Goal: Find specific page/section: Find specific page/section

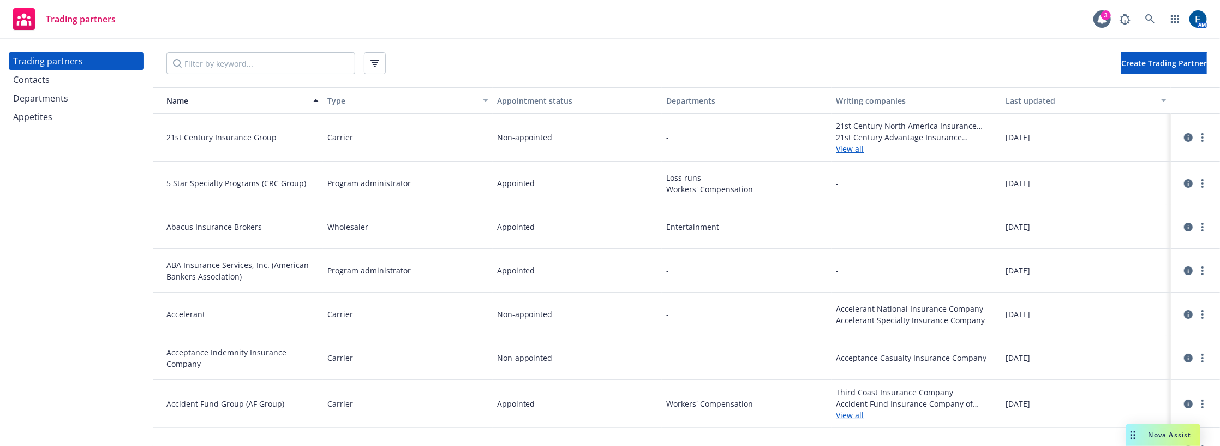
click at [1170, 442] on div "Nova Assist" at bounding box center [1163, 435] width 74 height 22
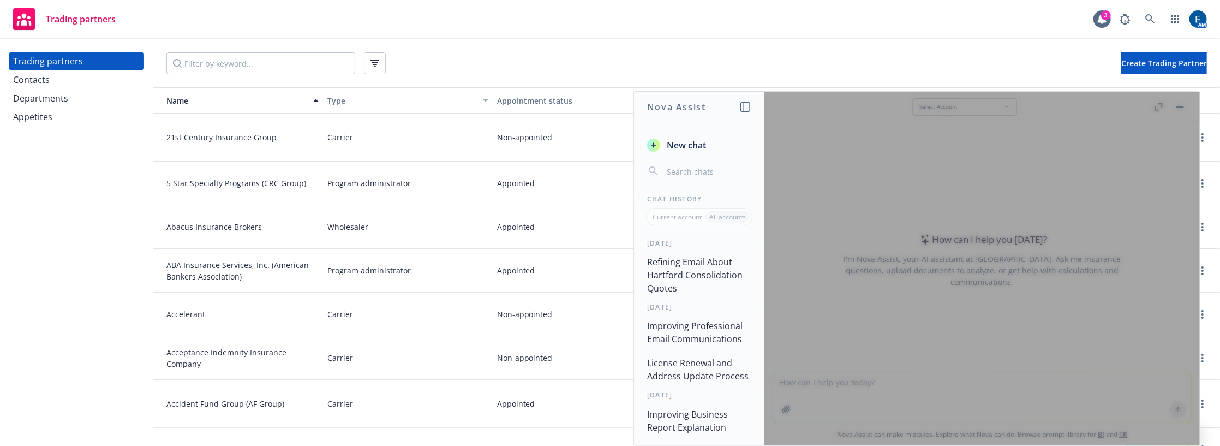
click at [706, 139] on span "New chat" at bounding box center [684, 145] width 41 height 13
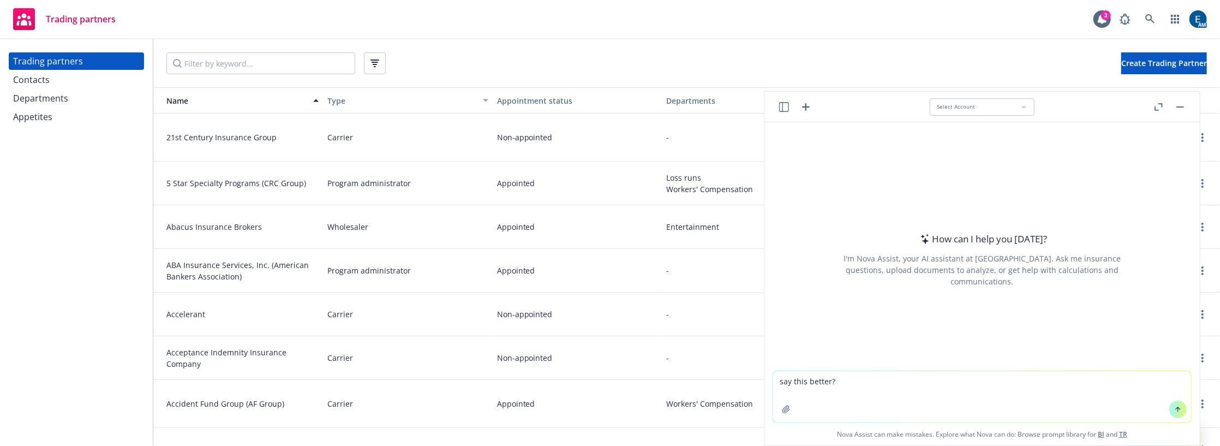
type textarea "say this better? 351599"
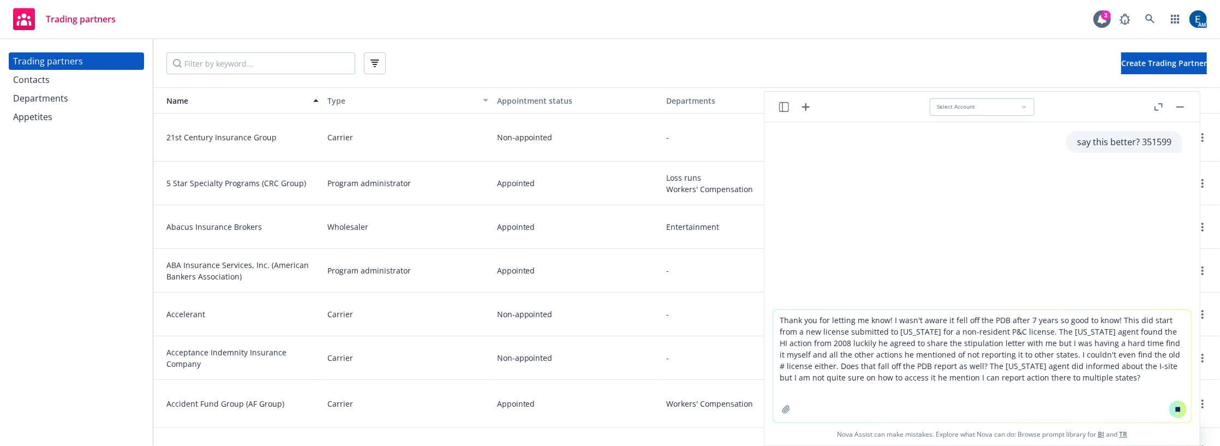
type textarea "Thank you for letting me know! I wasn't aware it fell off the PDB after 7 years…"
click at [1175, 411] on icon at bounding box center [1177, 408] width 5 height 5
click at [1174, 413] on icon at bounding box center [1178, 409] width 8 height 8
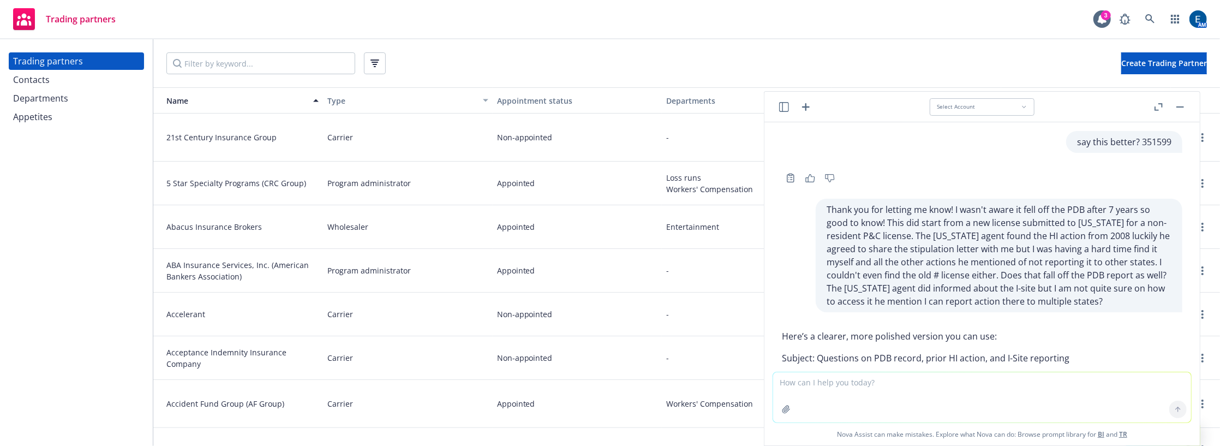
scroll to position [99, 0]
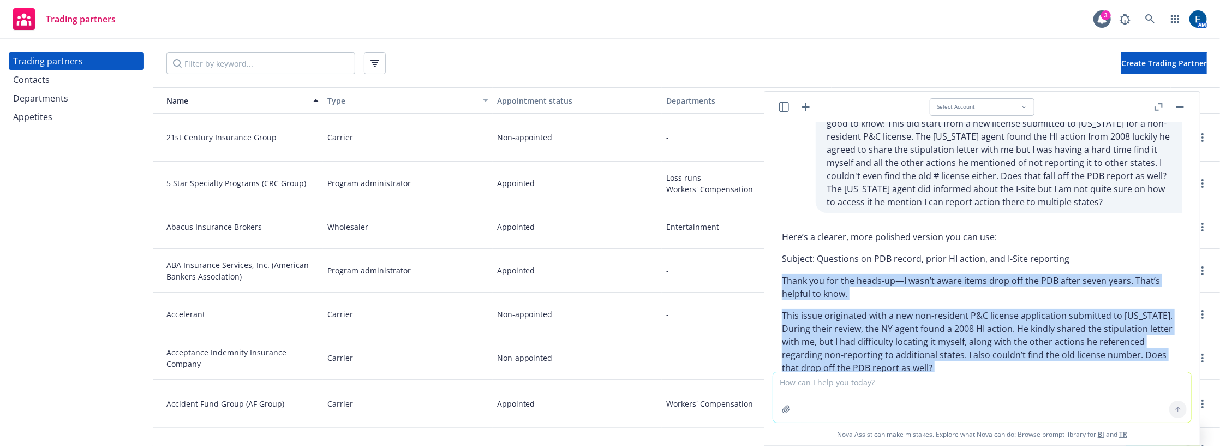
drag, startPoint x: 783, startPoint y: 207, endPoint x: 988, endPoint y: 316, distance: 232.3
click at [988, 316] on div "Here’s a clearer, more polished version you can use: Subject: Questions on PDB …" at bounding box center [982, 352] width 400 height 253
copy div "Thank you for the heads-up—I wasn’t aware items drop off the PDB after seven ye…"
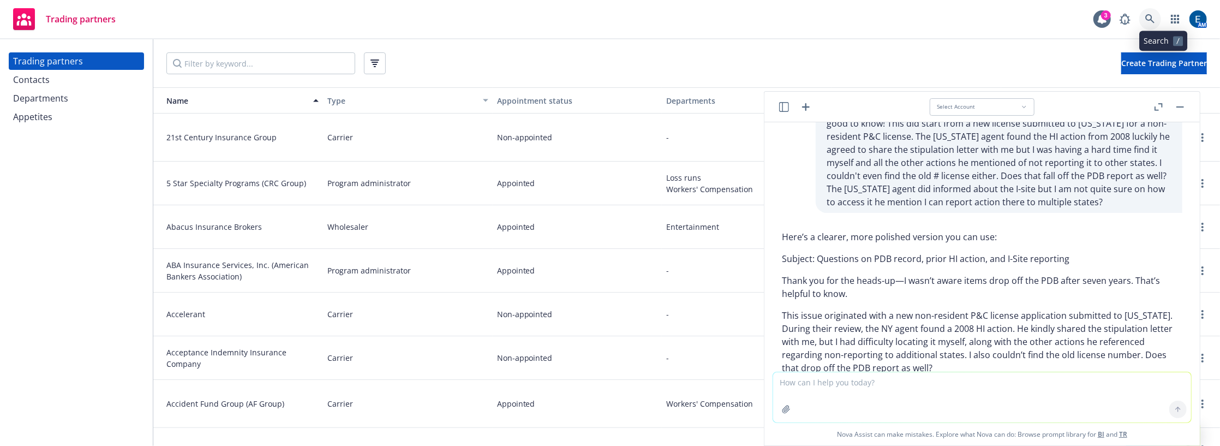
click at [1161, 14] on link at bounding box center [1150, 19] width 22 height 22
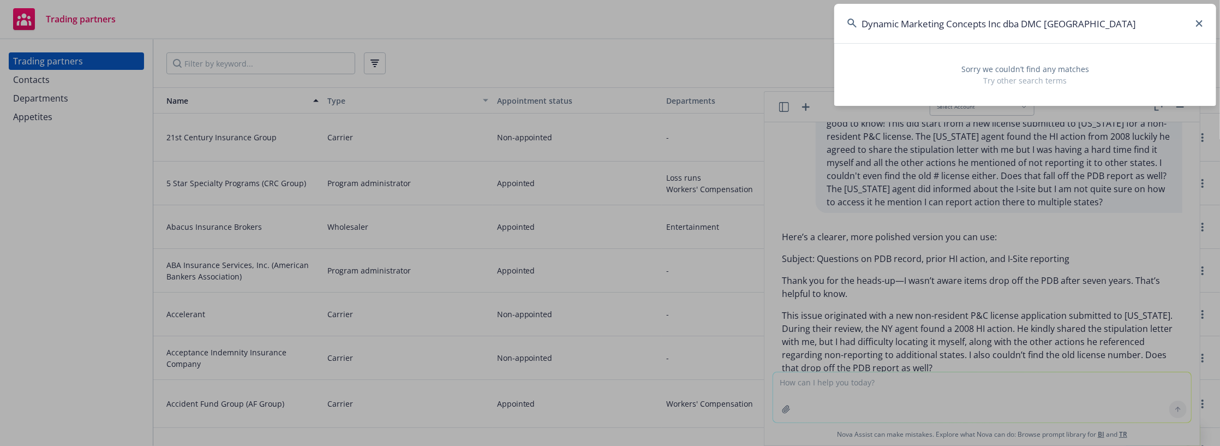
drag, startPoint x: 1007, startPoint y: 22, endPoint x: 1080, endPoint y: 20, distance: 73.7
click at [1080, 20] on input "Dynamic Marketing Concepts Inc dba DMC Atlanta" at bounding box center [1025, 23] width 382 height 39
drag, startPoint x: 943, startPoint y: 23, endPoint x: 1052, endPoint y: 17, distance: 108.7
click at [1052, 17] on input "Dynamic Marketing Concepts Inc" at bounding box center [1025, 23] width 382 height 39
click at [926, 22] on input "Dynamic Marketing" at bounding box center [1025, 23] width 382 height 39
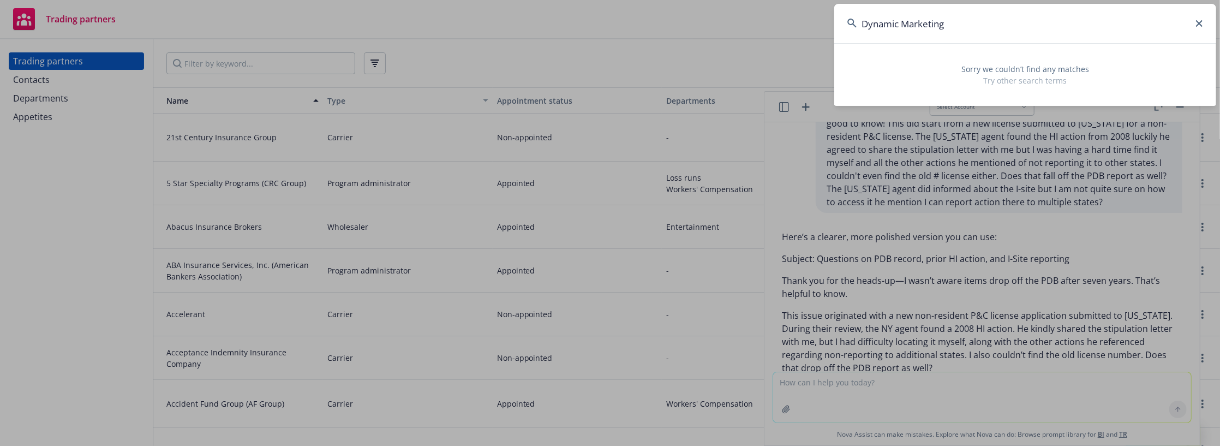
click at [926, 22] on input "Dynamic Marketing" at bounding box center [1025, 23] width 382 height 39
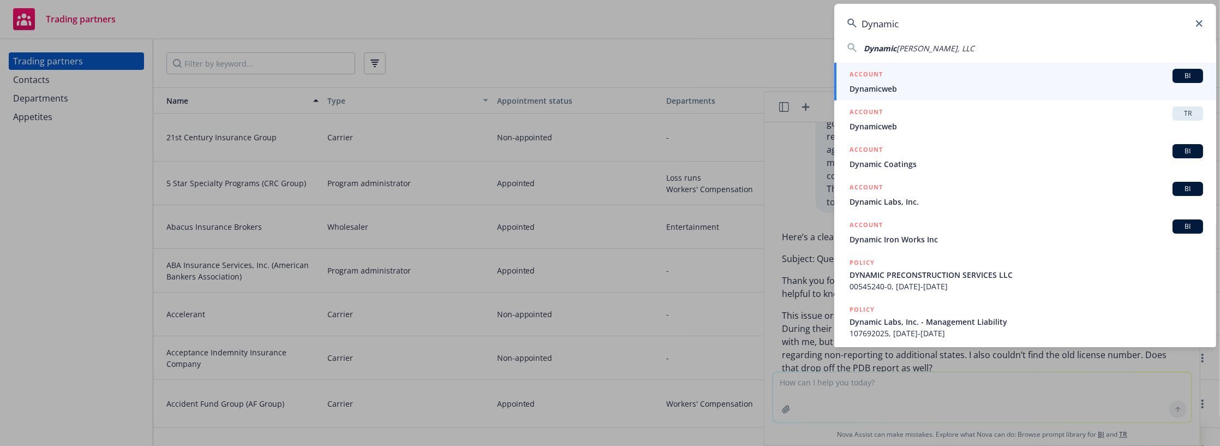
scroll to position [99, 0]
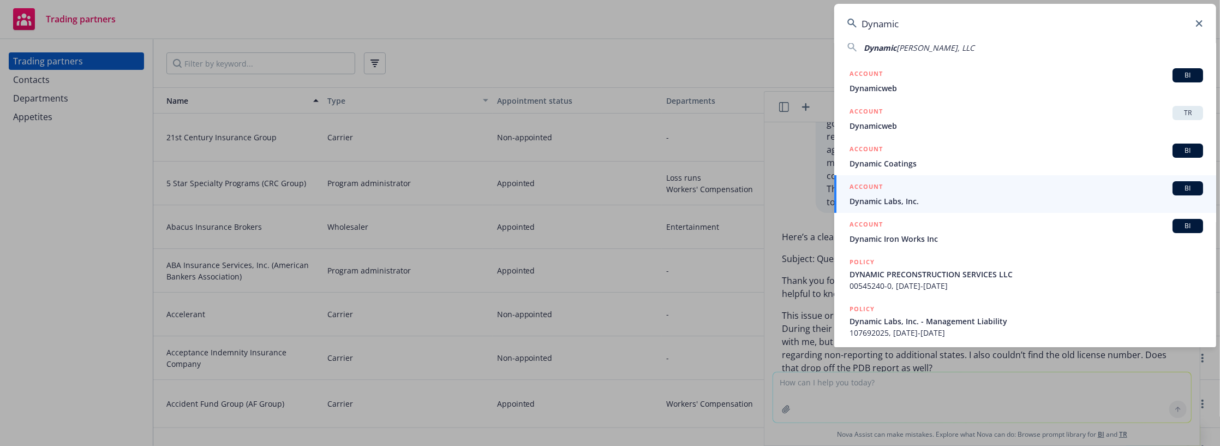
type input "Dynamic"
click at [1201, 24] on icon at bounding box center [1199, 23] width 7 height 7
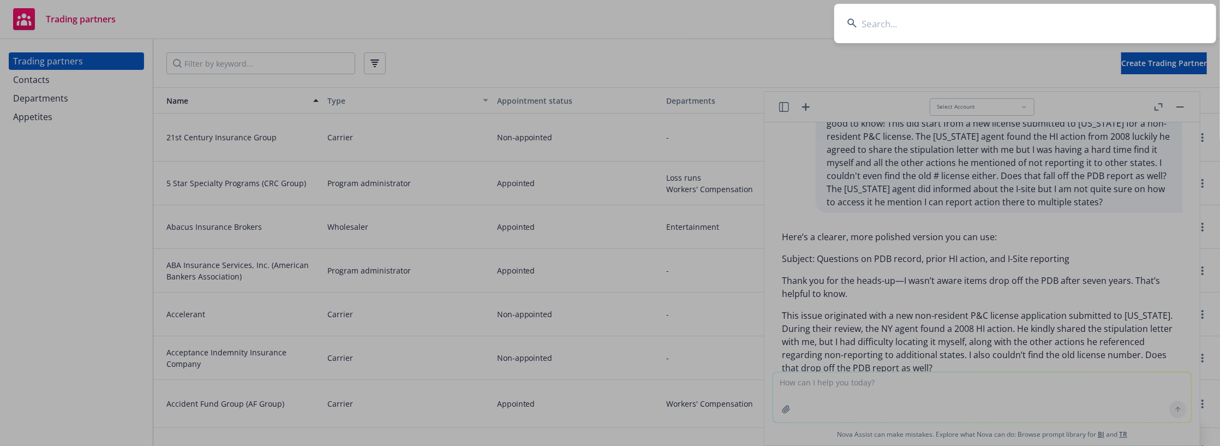
paste input "84WECAA5GJ1"
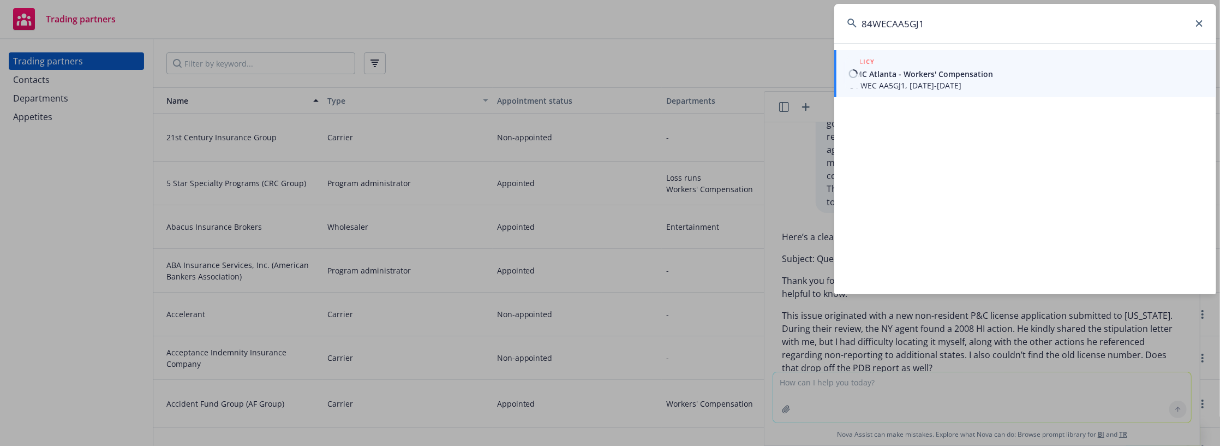
type input "84WECAA5GJ1"
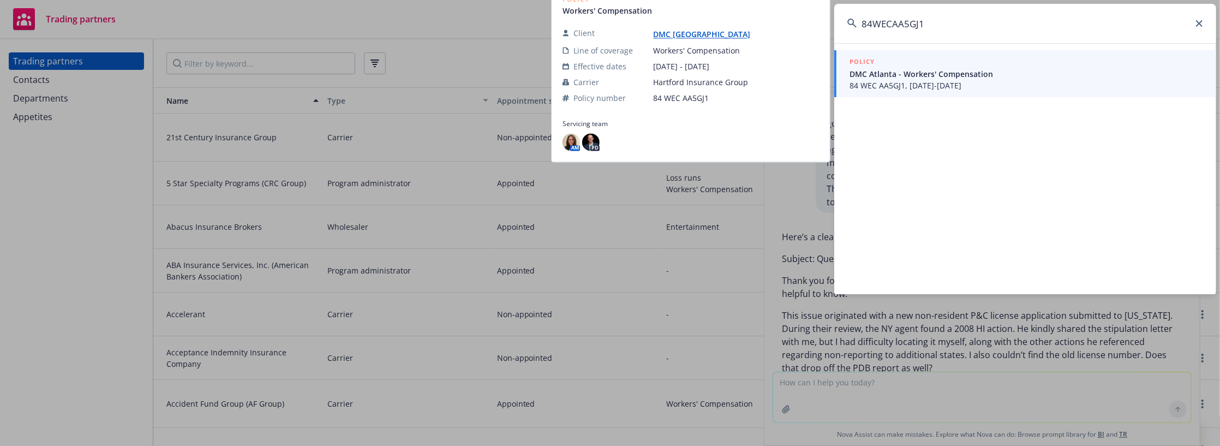
click at [922, 71] on span "DMC Atlanta - Workers' Compensation" at bounding box center [1025, 73] width 353 height 11
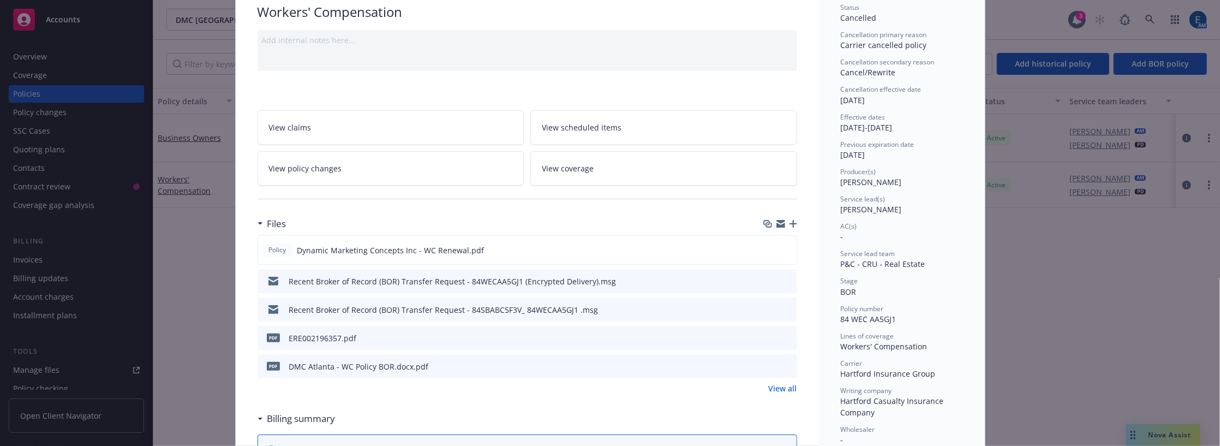
scroll to position [99, 0]
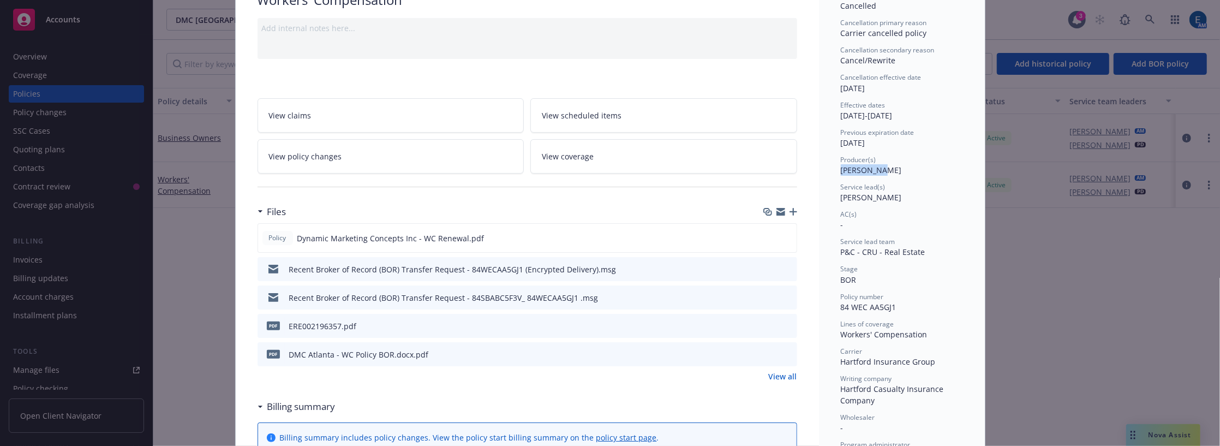
drag, startPoint x: 872, startPoint y: 147, endPoint x: 830, endPoint y: 148, distance: 42.5
click at [830, 148] on div "Status Cancelled Cancellation primary reason Carrier cancelled policy Cancellat…" at bounding box center [902, 430] width 166 height 930
copy span "[PERSON_NAME]"
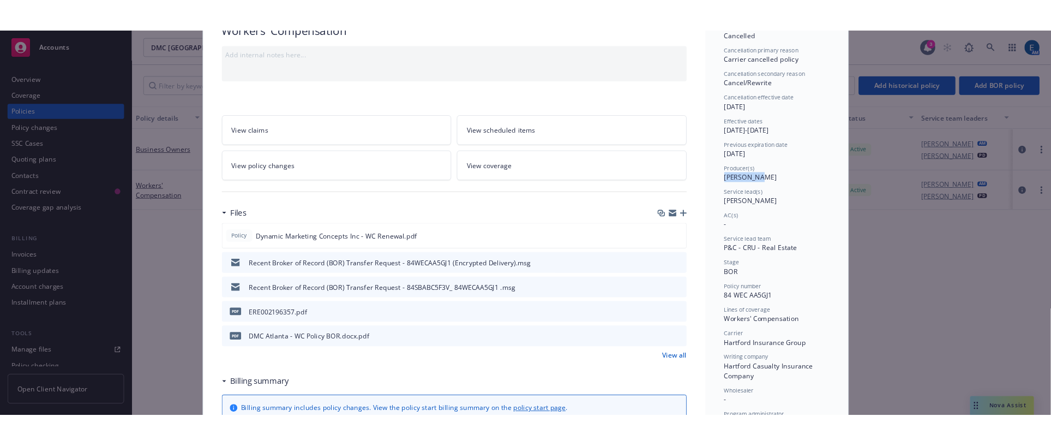
scroll to position [0, 0]
